Goal: Find specific page/section: Find specific page/section

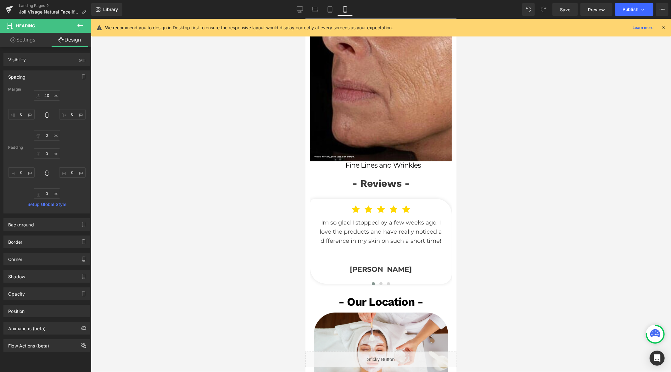
scroll to position [1521, 0]
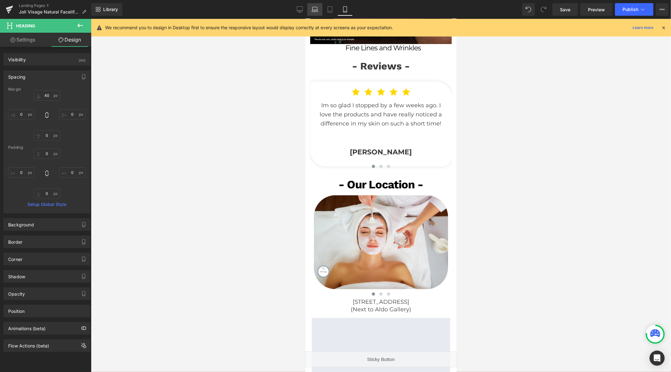
click at [309, 11] on link "Laptop" at bounding box center [314, 9] width 15 height 13
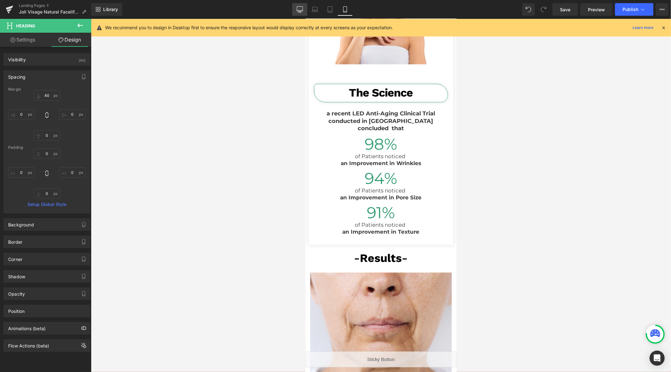
type input "40"
type input "0"
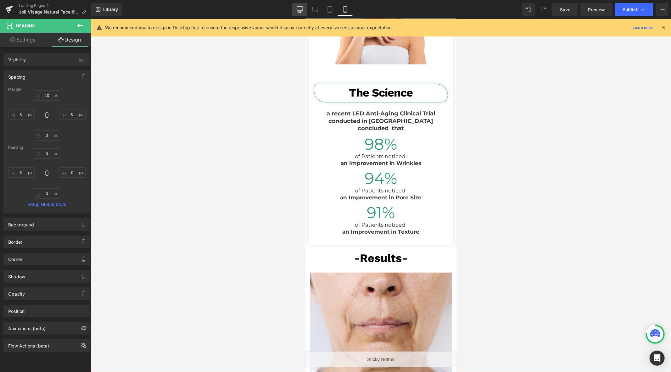
type input "0"
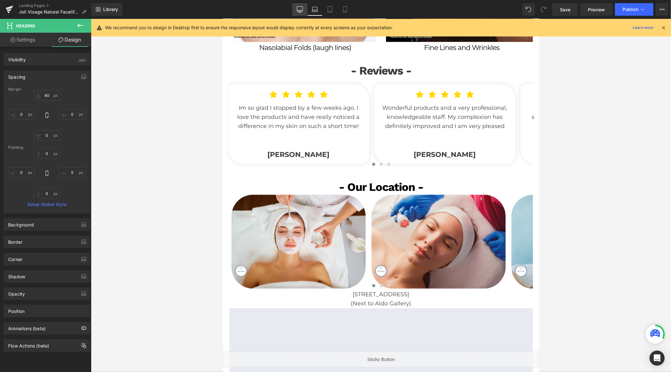
click at [302, 11] on icon at bounding box center [300, 9] width 6 height 6
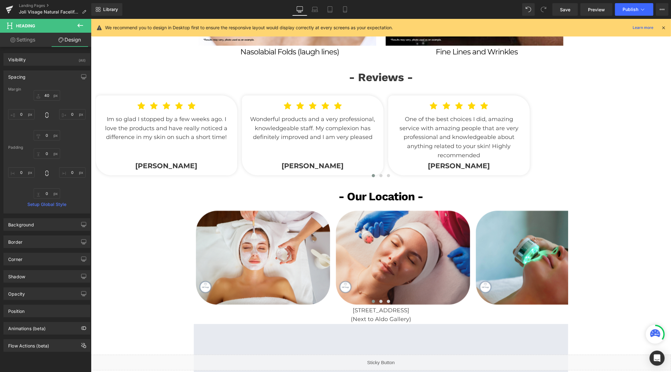
type input "40"
type input "0"
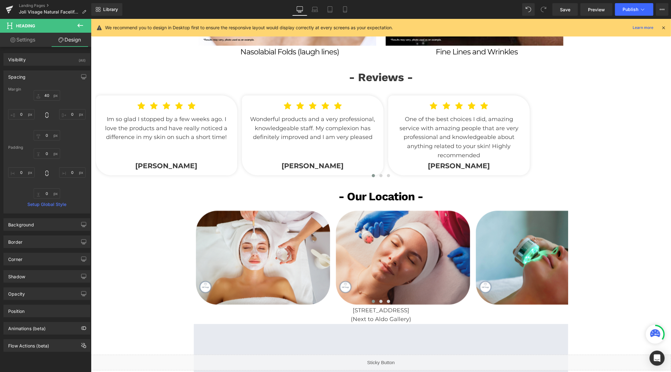
type input "0"
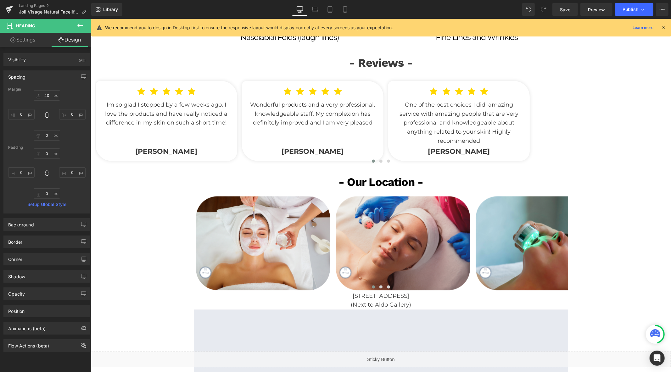
scroll to position [980, 0]
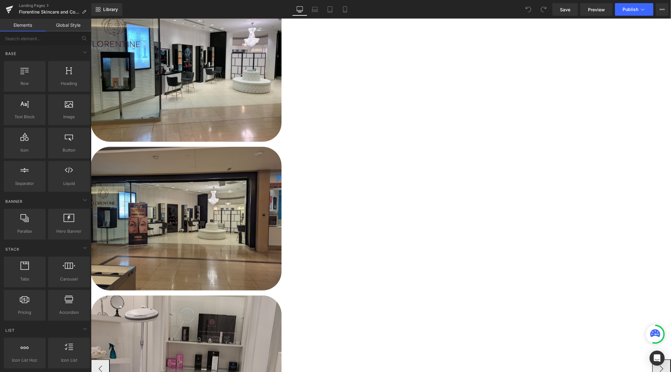
scroll to position [384, 0]
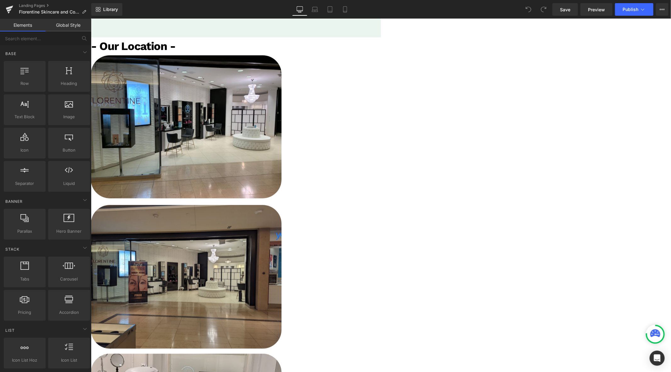
click at [313, 16] on div "Library Desktop Desktop Laptop Tablet Mobile Save Preview Publish Scheduled Vie…" at bounding box center [380, 9] width 579 height 19
click at [313, 12] on icon at bounding box center [315, 9] width 6 height 6
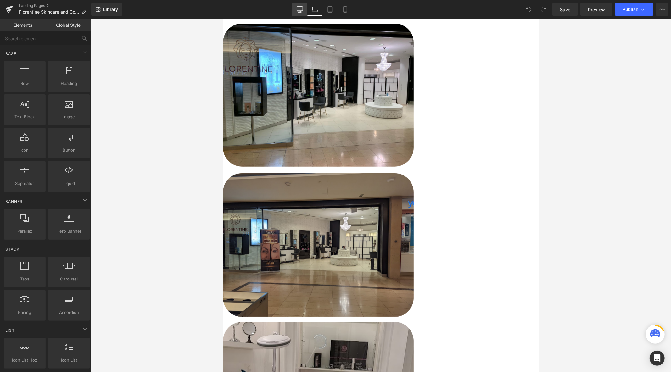
click at [301, 11] on icon at bounding box center [300, 9] width 6 height 6
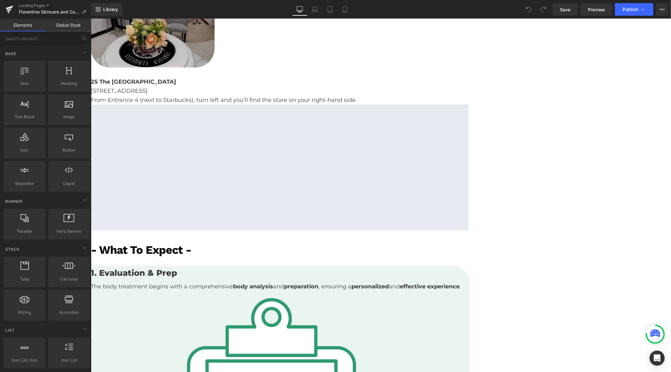
scroll to position [908, 0]
